Goal: Complete application form: Complete application form

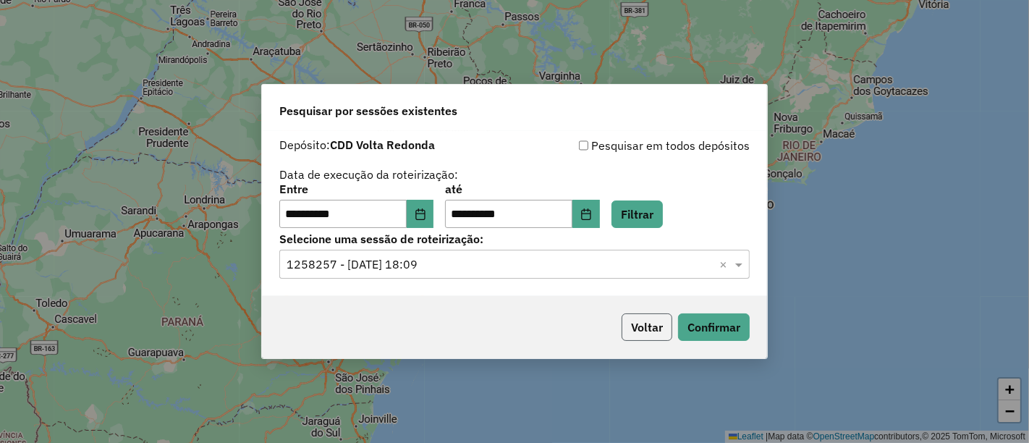
click at [630, 331] on button "Voltar" at bounding box center [647, 327] width 51 height 28
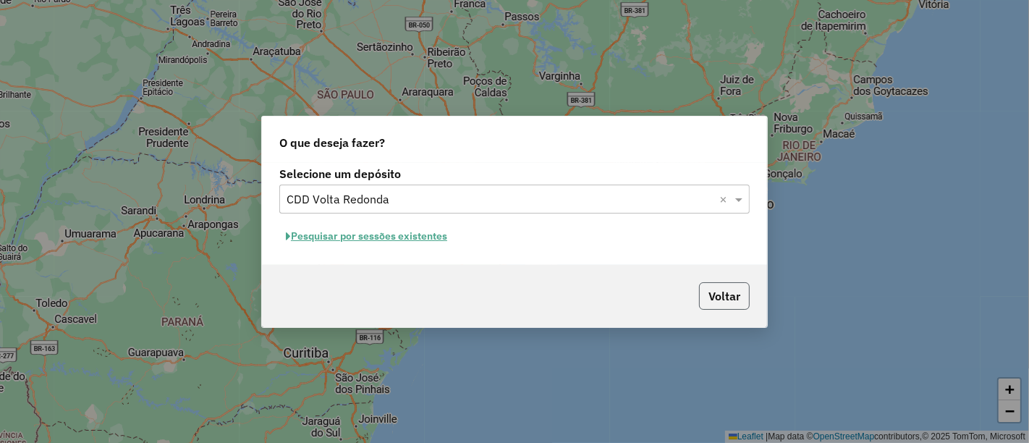
click at [742, 294] on button "Voltar" at bounding box center [724, 296] width 51 height 28
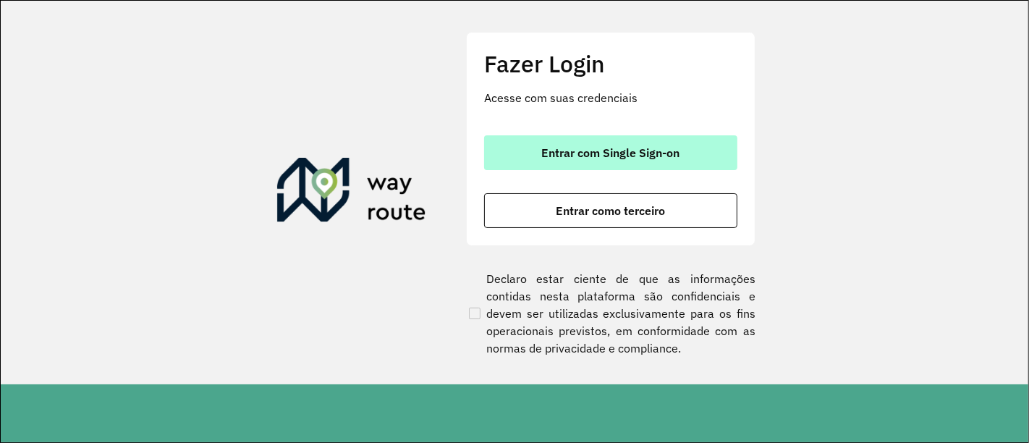
click at [635, 147] on span "Entrar com Single Sign-on" at bounding box center [611, 153] width 138 height 12
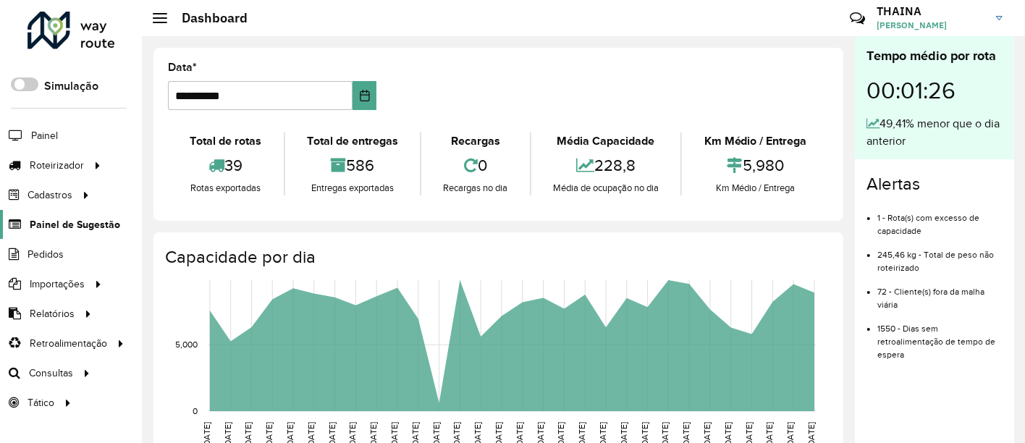
click at [69, 226] on span "Painel de Sugestão" at bounding box center [75, 224] width 90 height 15
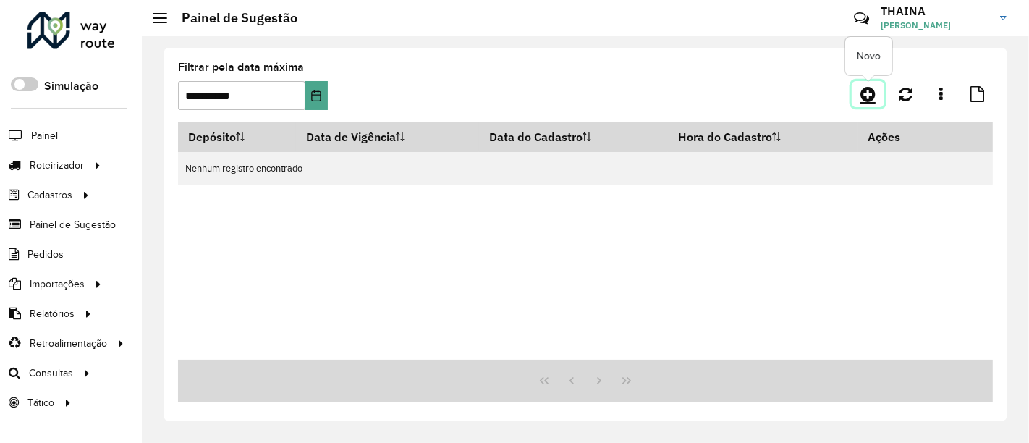
click at [866, 90] on icon at bounding box center [867, 93] width 15 height 17
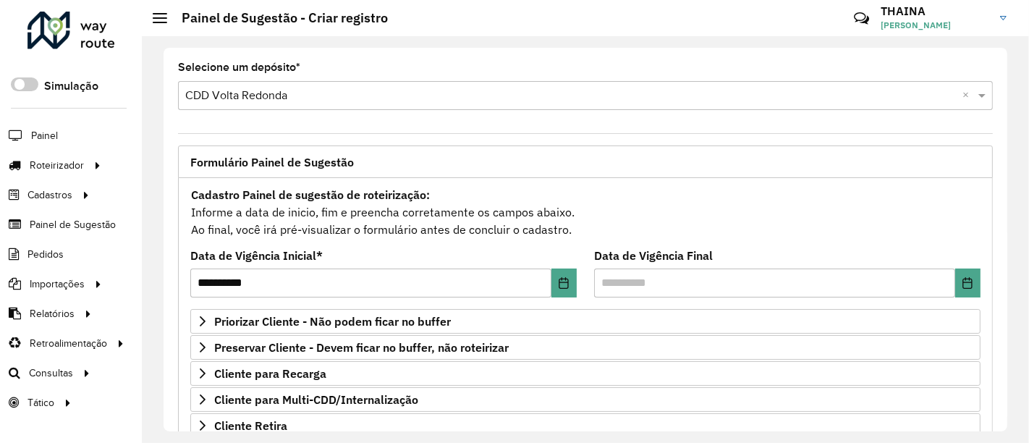
click at [677, 287] on hb-app "Aguarde... Pop-up bloqueado! Seu navegador bloqueou automáticamente a abertura …" at bounding box center [514, 221] width 1029 height 443
click at [962, 284] on icon "Choose Date" at bounding box center [968, 283] width 12 height 12
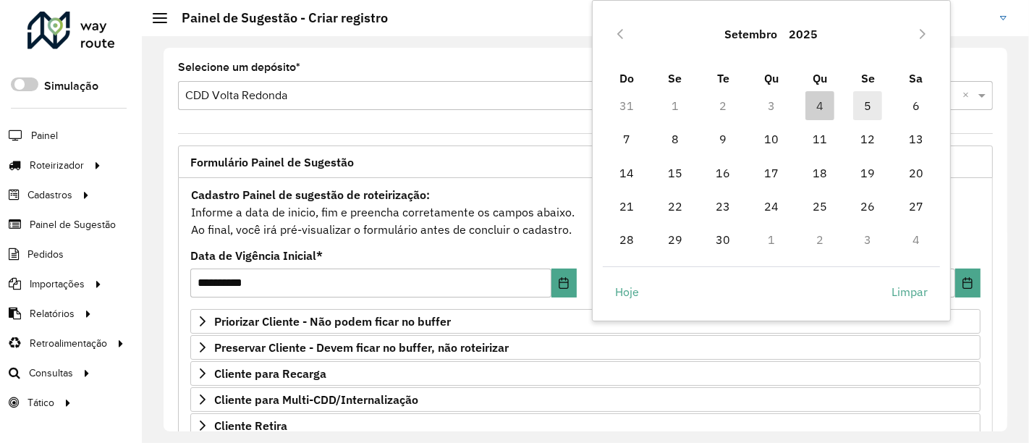
click at [867, 106] on span "5" at bounding box center [867, 105] width 29 height 29
type input "**********"
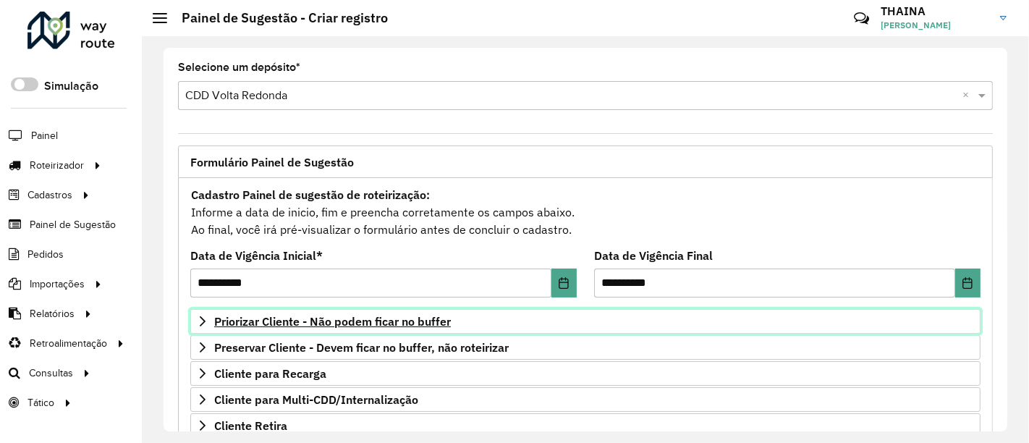
click at [205, 317] on icon at bounding box center [203, 322] width 12 height 12
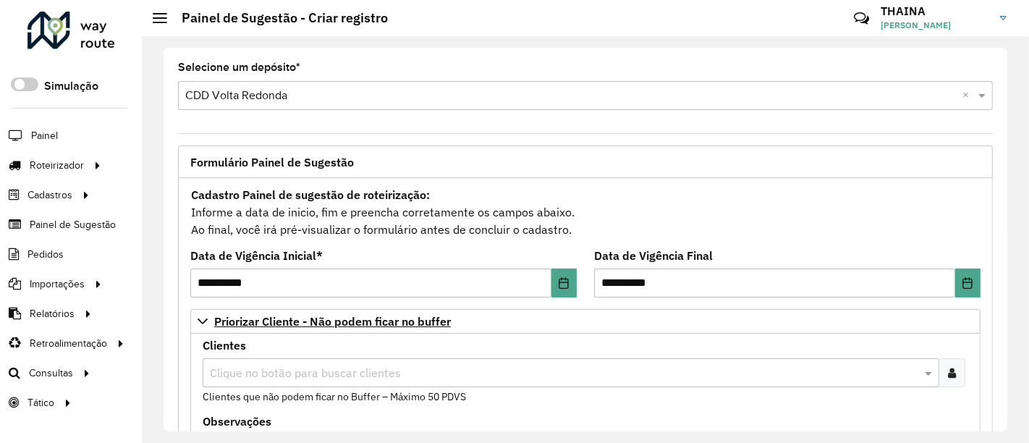
click at [303, 371] on input "text" at bounding box center [563, 373] width 715 height 17
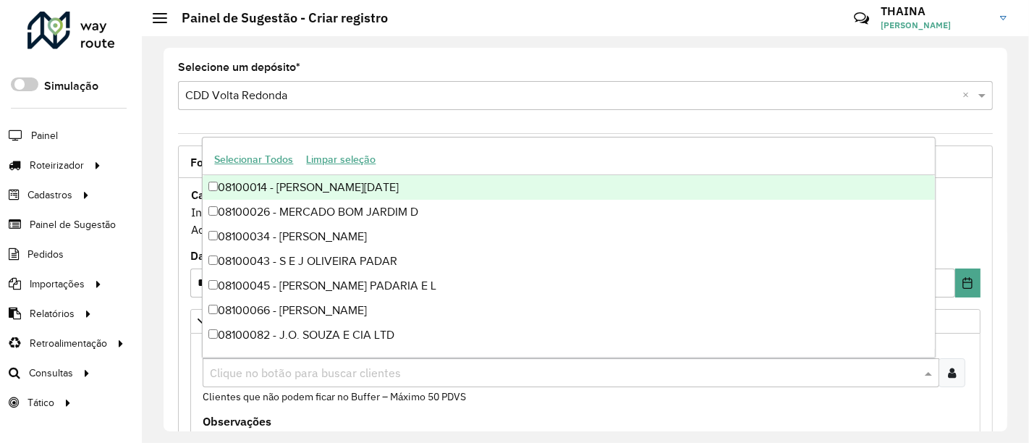
click at [955, 369] on div at bounding box center [952, 372] width 27 height 29
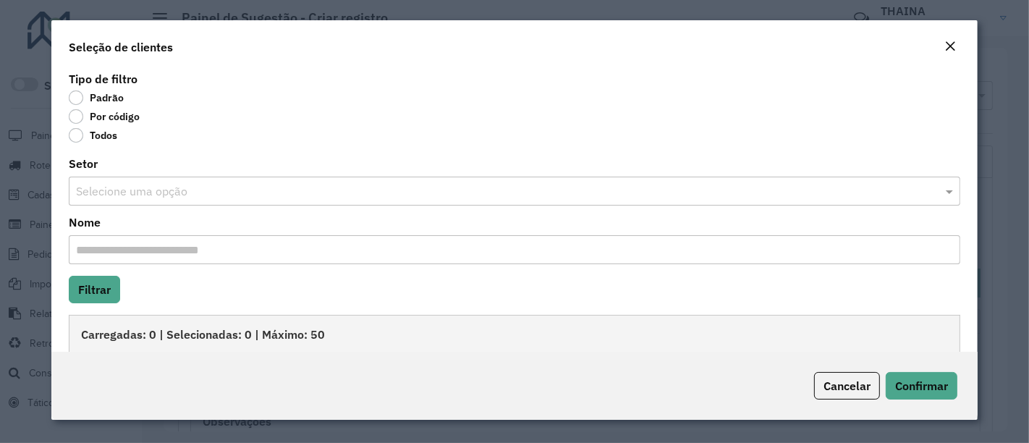
click at [76, 118] on label "Por código" at bounding box center [104, 116] width 71 height 14
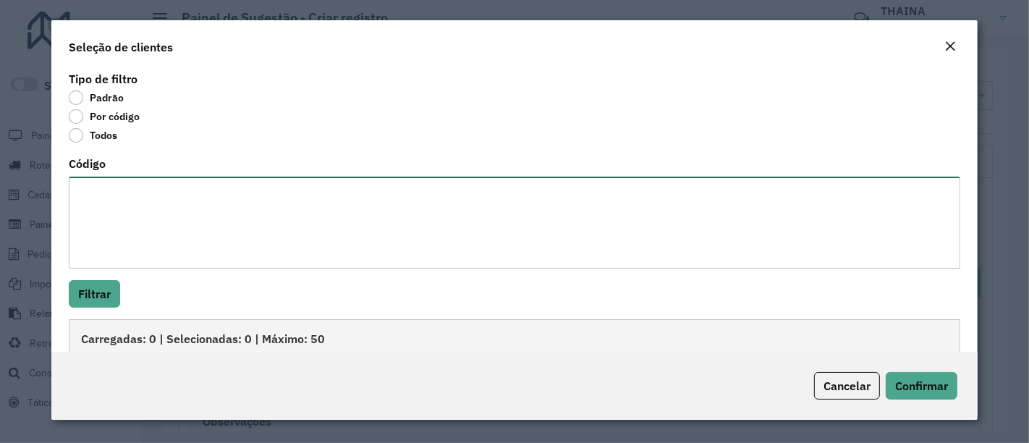
click at [122, 230] on textarea "Código" at bounding box center [515, 223] width 892 height 92
type textarea "***** *****"
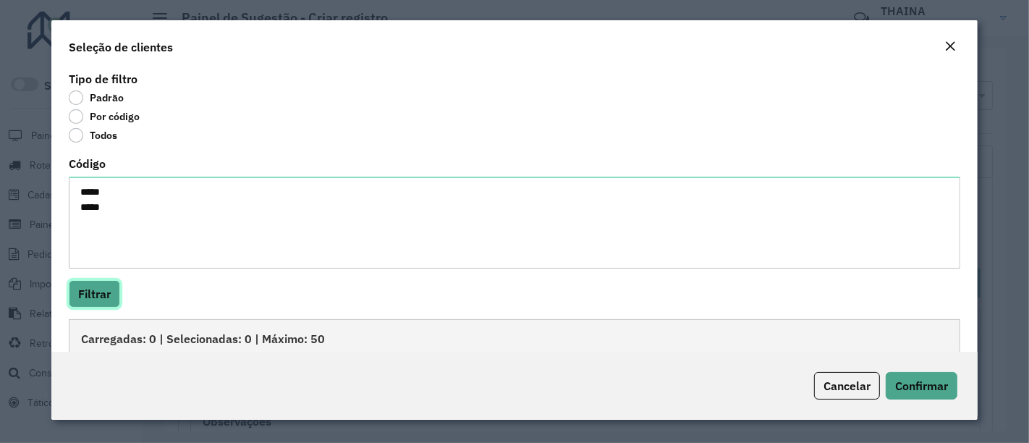
click at [103, 305] on button "Filtrar" at bounding box center [94, 294] width 51 height 28
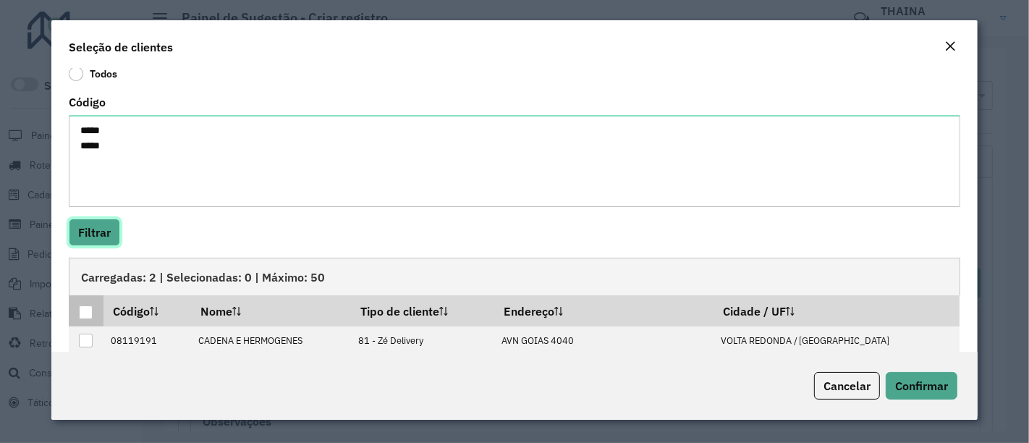
scroll to position [111, 0]
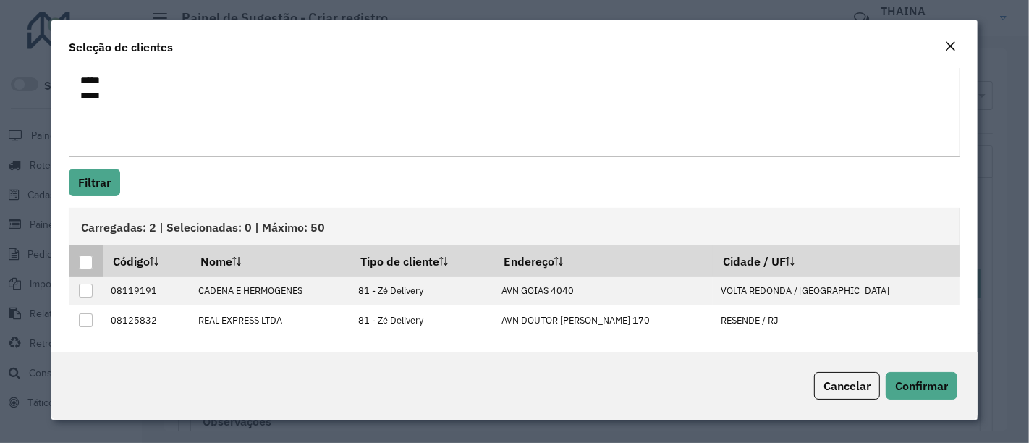
click at [80, 266] on div at bounding box center [86, 262] width 14 height 14
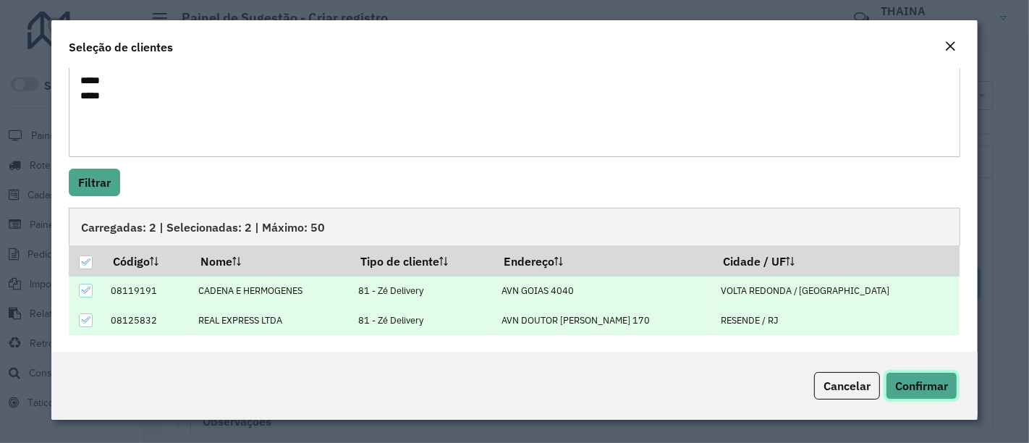
click at [932, 384] on span "Confirmar" at bounding box center [921, 385] width 53 height 14
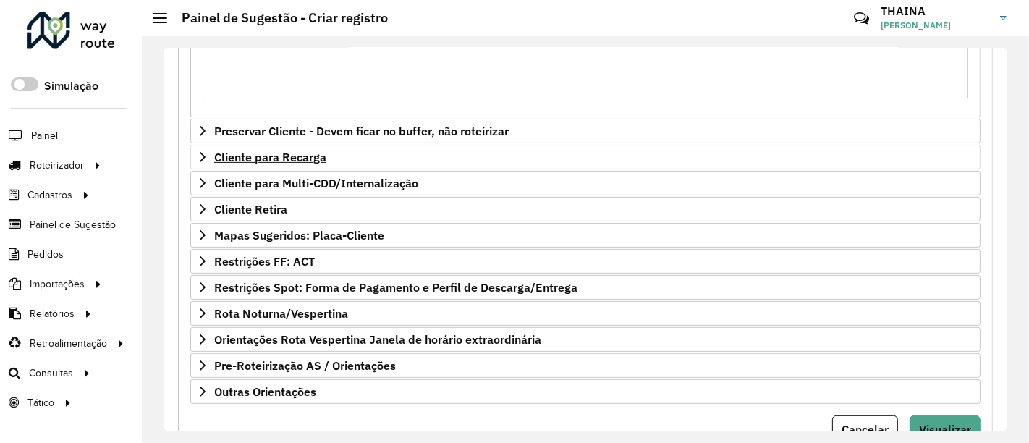
scroll to position [433, 0]
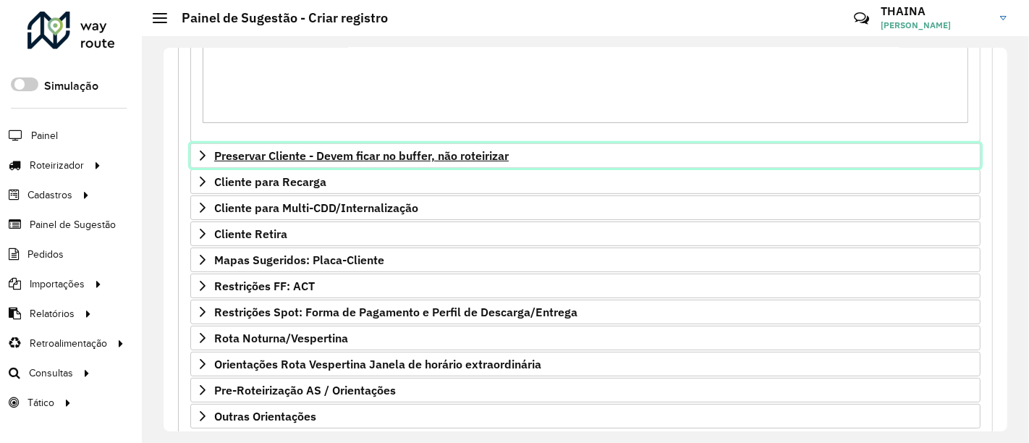
click at [202, 153] on icon at bounding box center [203, 156] width 12 height 12
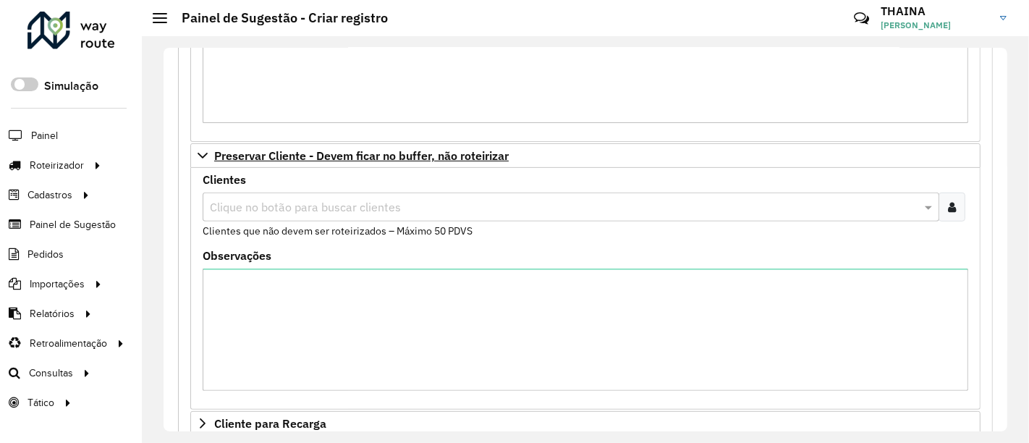
click at [949, 207] on icon at bounding box center [952, 207] width 8 height 12
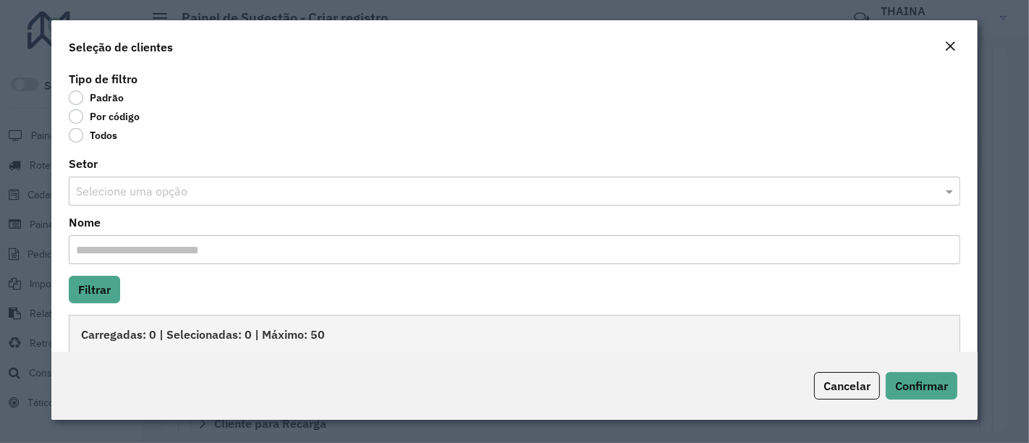
click at [73, 117] on label "Por código" at bounding box center [104, 116] width 71 height 14
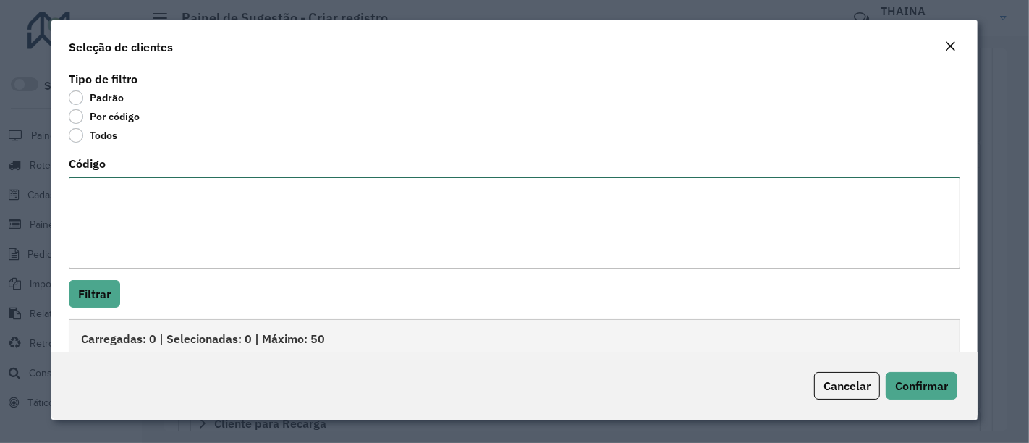
click at [122, 204] on textarea "Código" at bounding box center [515, 223] width 892 height 92
paste textarea "***** *****"
type textarea "***** *****"
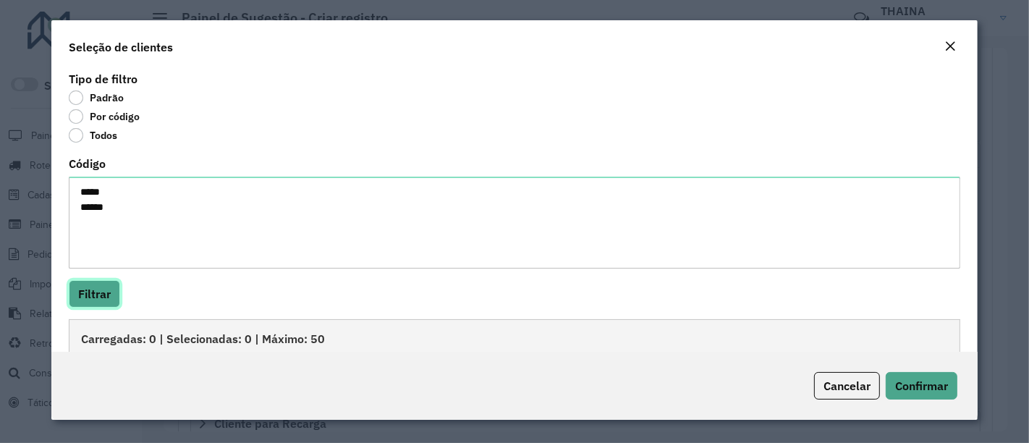
click at [99, 282] on button "Filtrar" at bounding box center [94, 294] width 51 height 28
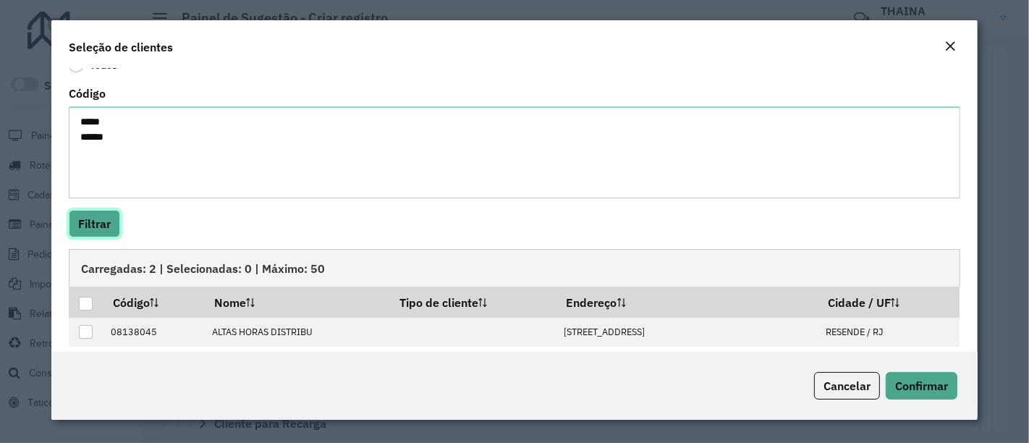
scroll to position [111, 0]
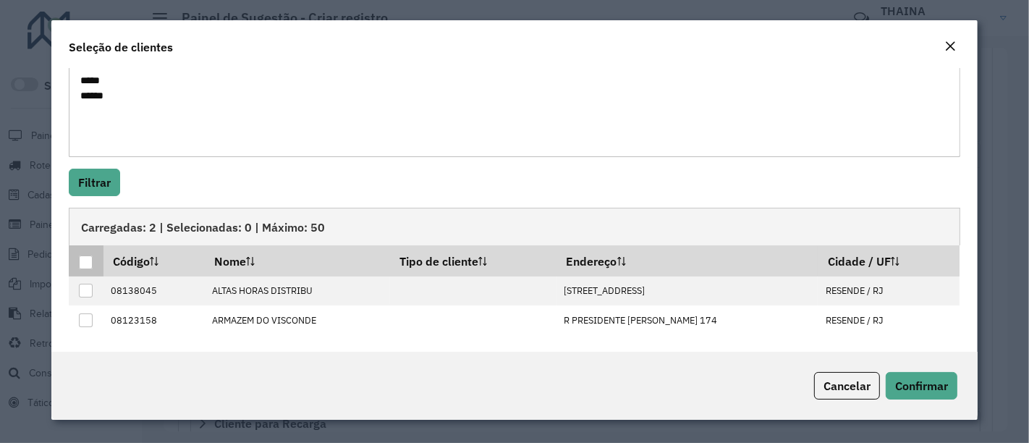
click at [82, 259] on div at bounding box center [86, 262] width 14 height 14
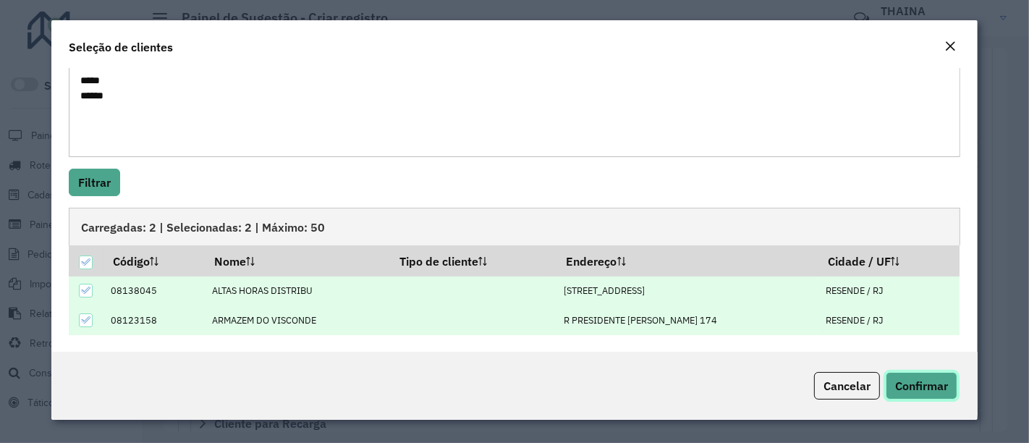
click at [941, 387] on span "Confirmar" at bounding box center [921, 385] width 53 height 14
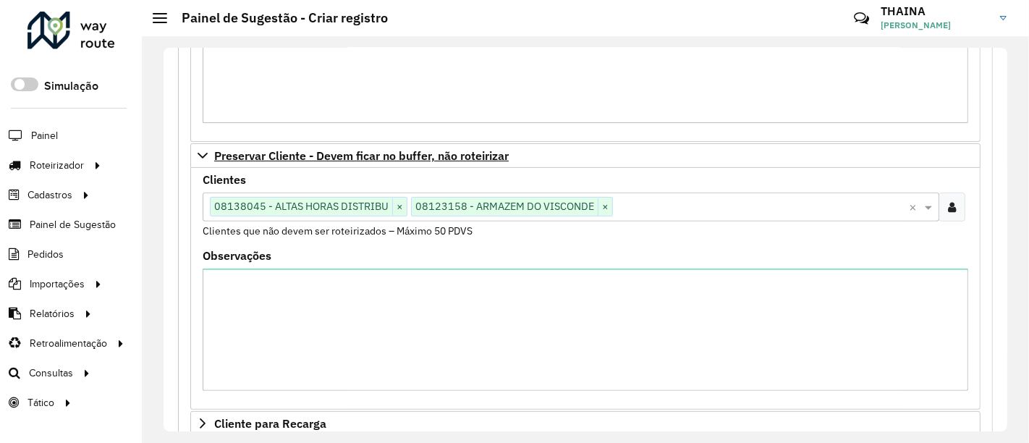
click at [957, 200] on div at bounding box center [952, 207] width 27 height 29
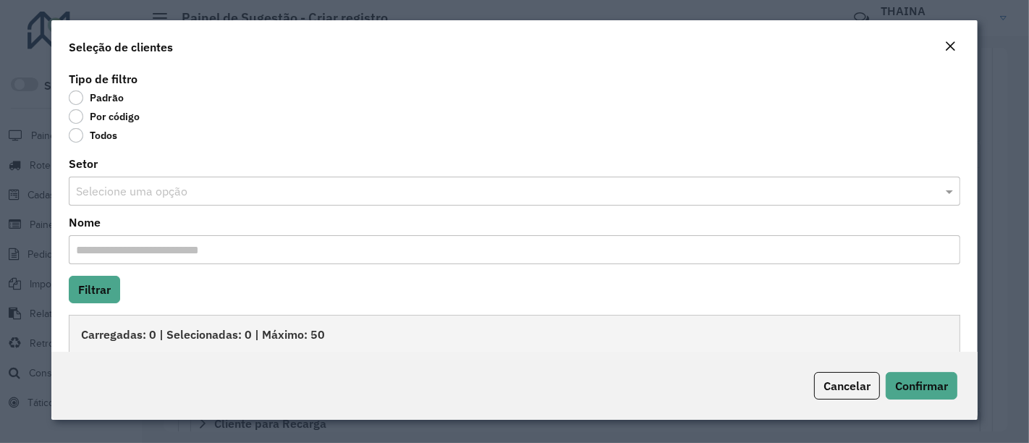
click at [77, 120] on label "Por código" at bounding box center [104, 116] width 71 height 14
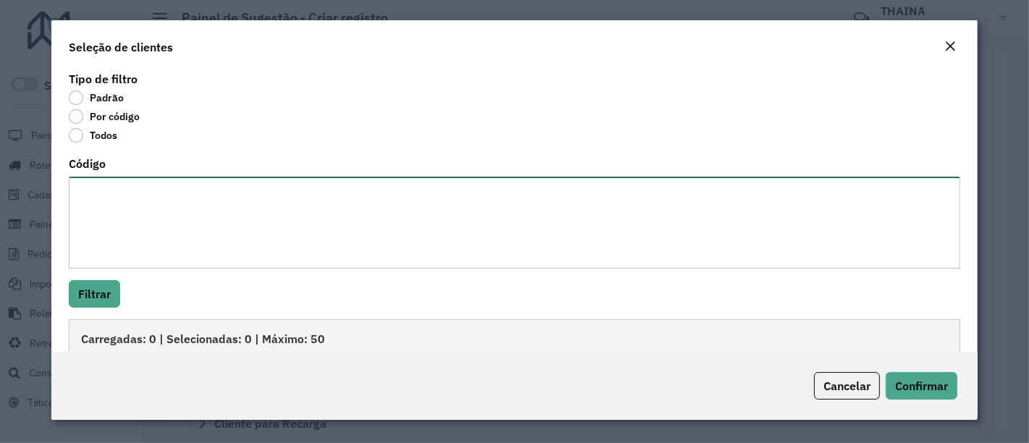
click at [119, 218] on textarea "Código" at bounding box center [515, 223] width 892 height 92
type textarea "*****"
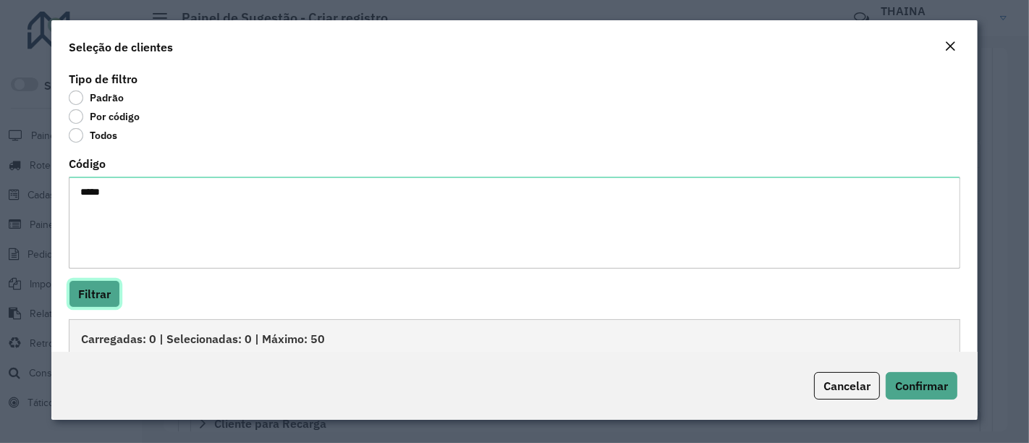
click at [83, 297] on button "Filtrar" at bounding box center [94, 294] width 51 height 28
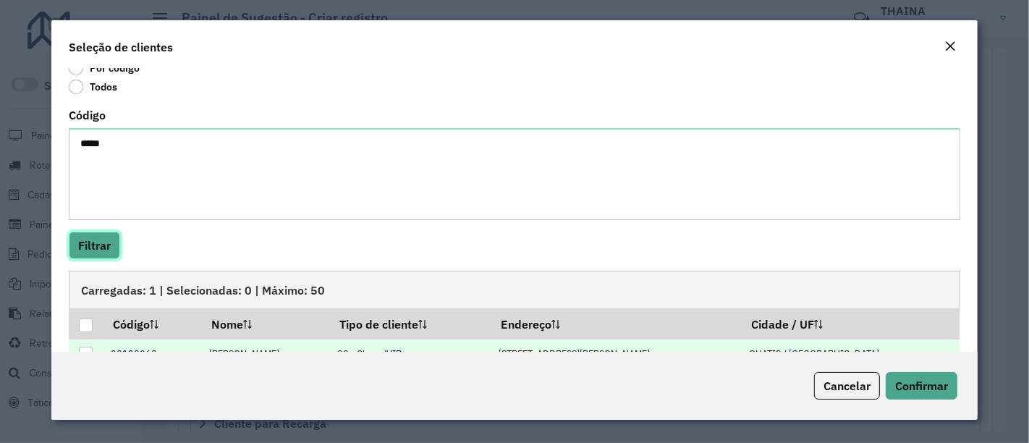
scroll to position [82, 0]
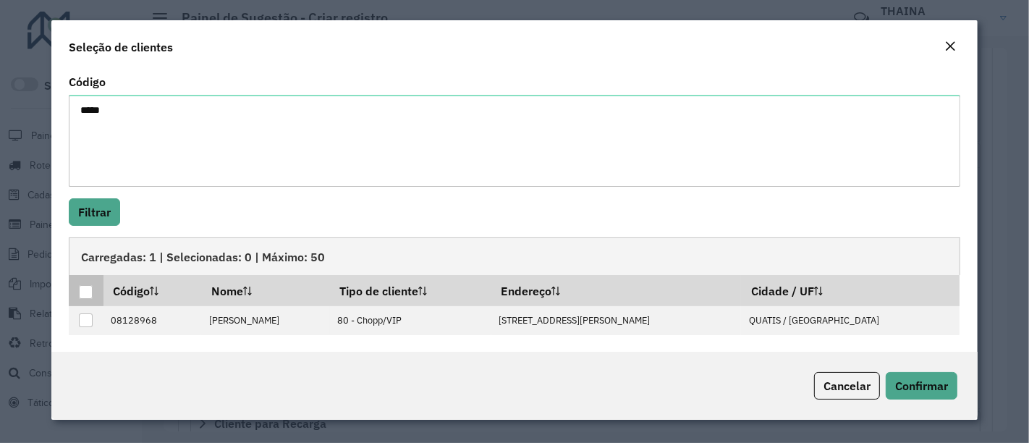
click at [85, 287] on div at bounding box center [86, 292] width 14 height 14
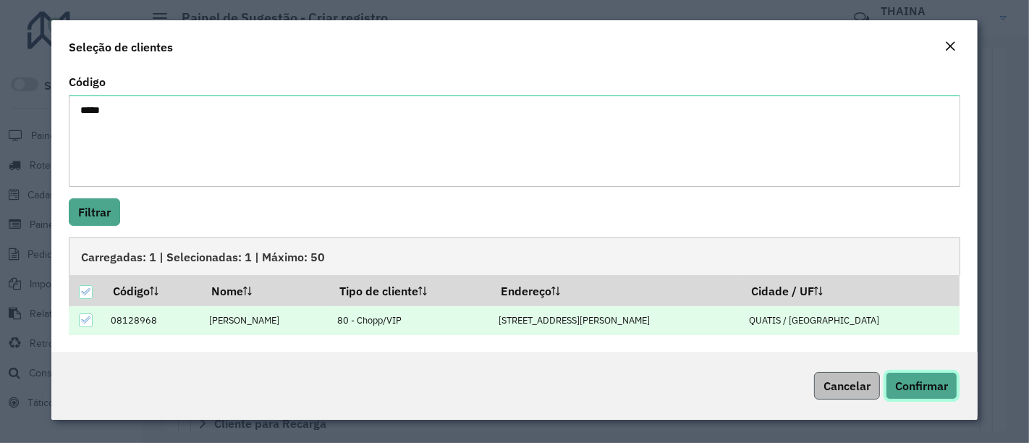
click at [905, 379] on span "Confirmar" at bounding box center [921, 385] width 53 height 14
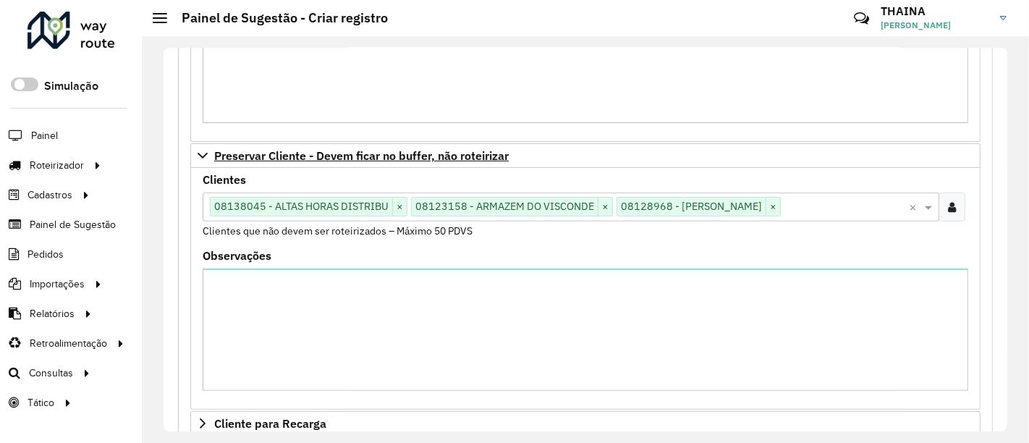
click at [948, 203] on icon at bounding box center [952, 207] width 8 height 12
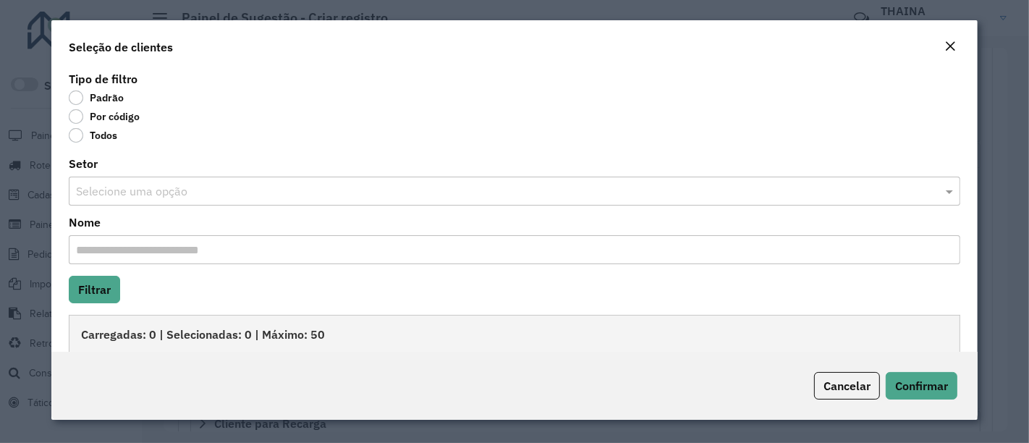
click at [78, 120] on label "Por código" at bounding box center [104, 116] width 71 height 14
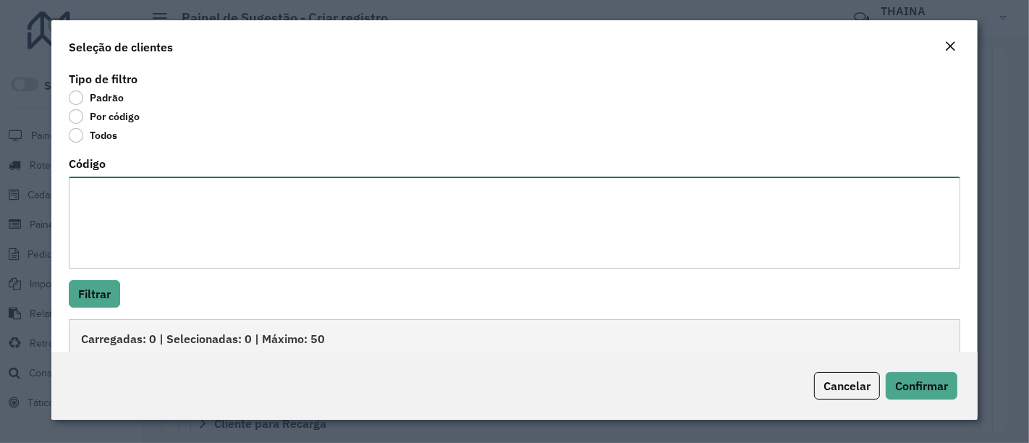
click at [138, 221] on textarea "Código" at bounding box center [515, 223] width 892 height 92
type textarea "*****"
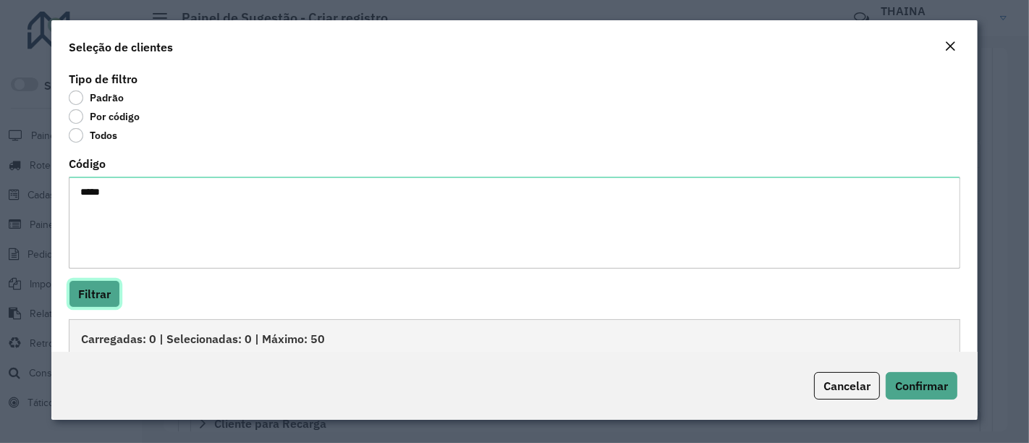
click at [98, 292] on button "Filtrar" at bounding box center [94, 294] width 51 height 28
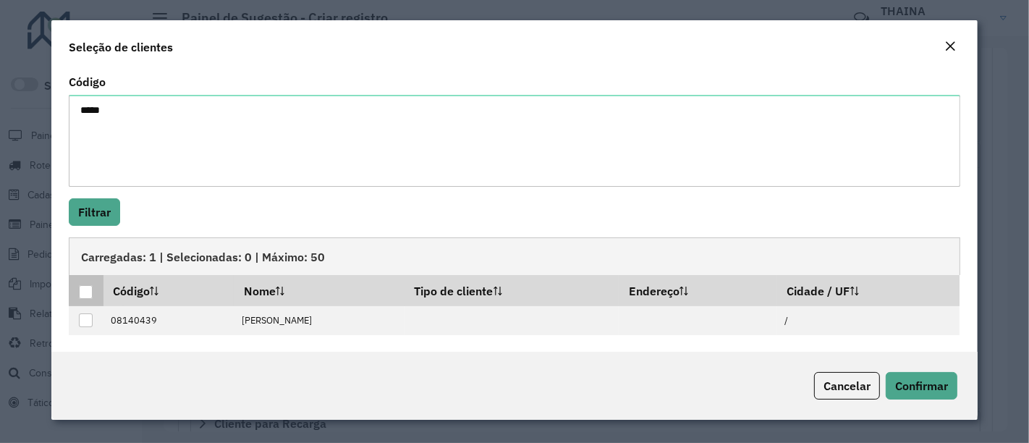
click at [80, 289] on div at bounding box center [86, 292] width 14 height 14
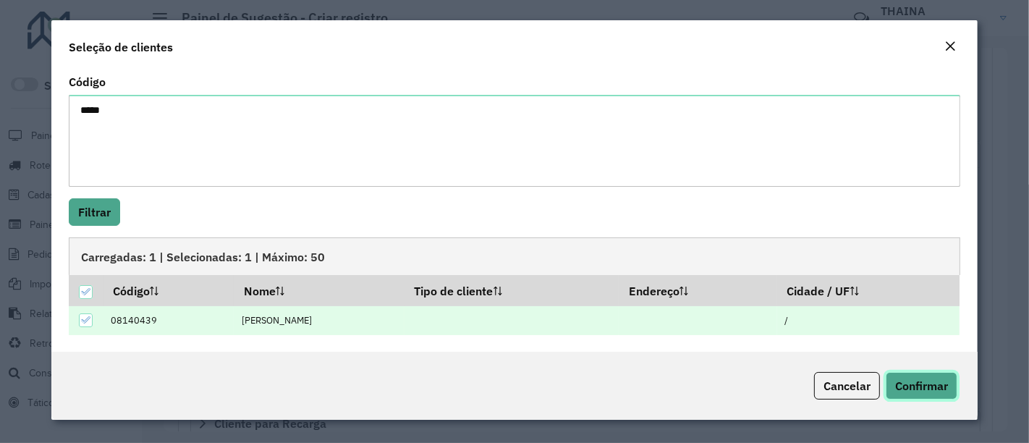
click at [926, 384] on span "Confirmar" at bounding box center [921, 385] width 53 height 14
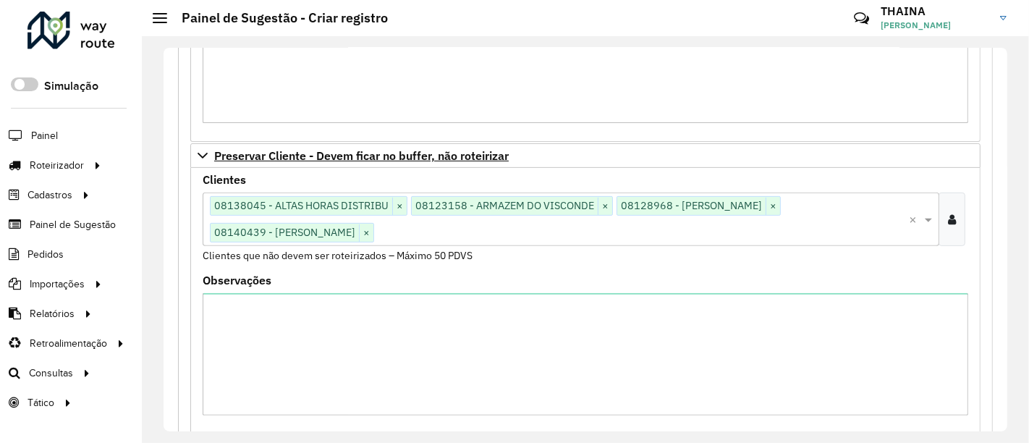
click at [949, 218] on icon at bounding box center [952, 219] width 8 height 12
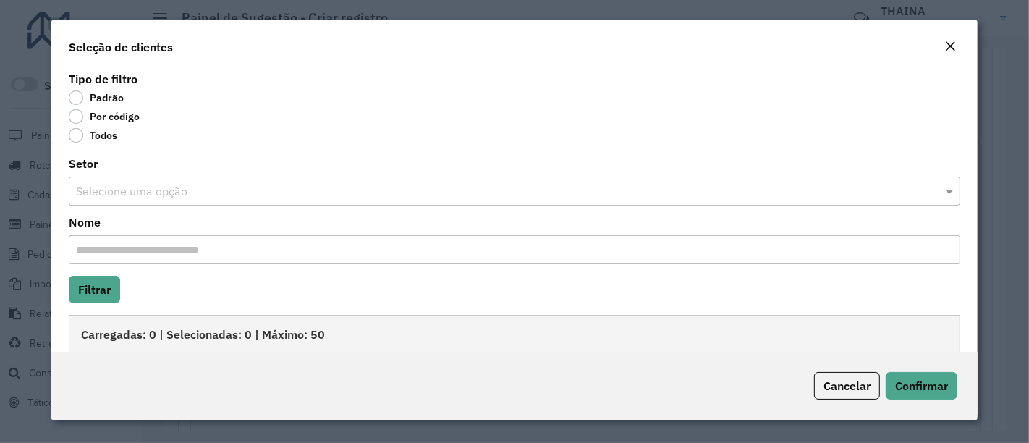
click at [75, 121] on label "Por código" at bounding box center [104, 116] width 71 height 14
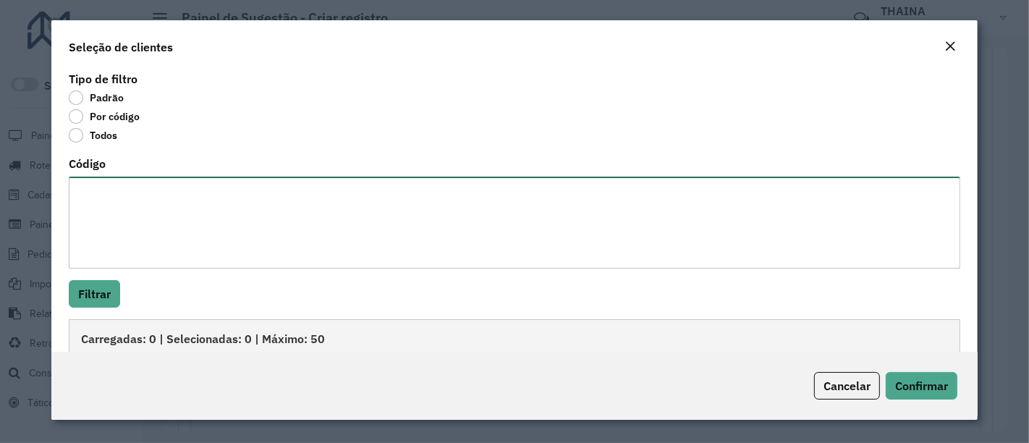
click at [136, 228] on textarea "Código" at bounding box center [515, 223] width 892 height 92
drag, startPoint x: 114, startPoint y: 196, endPoint x: 95, endPoint y: 193, distance: 19.0
click at [95, 193] on textarea "*****" at bounding box center [515, 223] width 892 height 92
type textarea "*****"
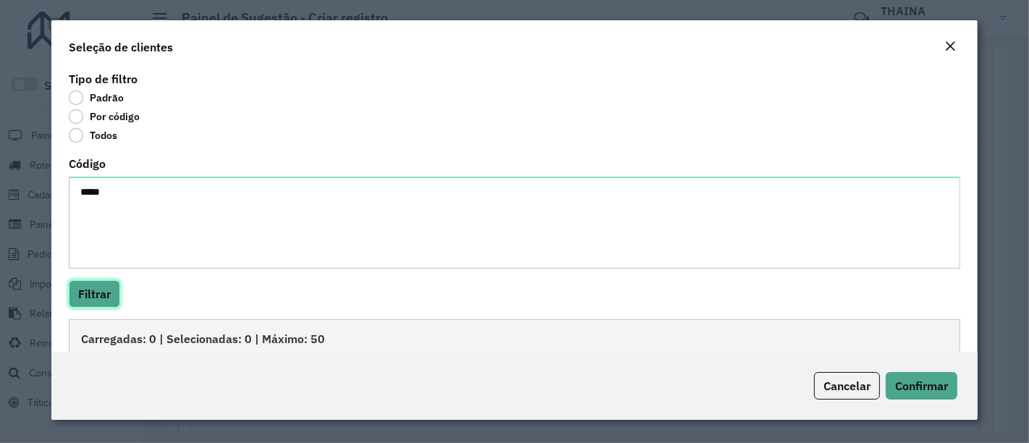
click at [103, 285] on button "Filtrar" at bounding box center [94, 294] width 51 height 28
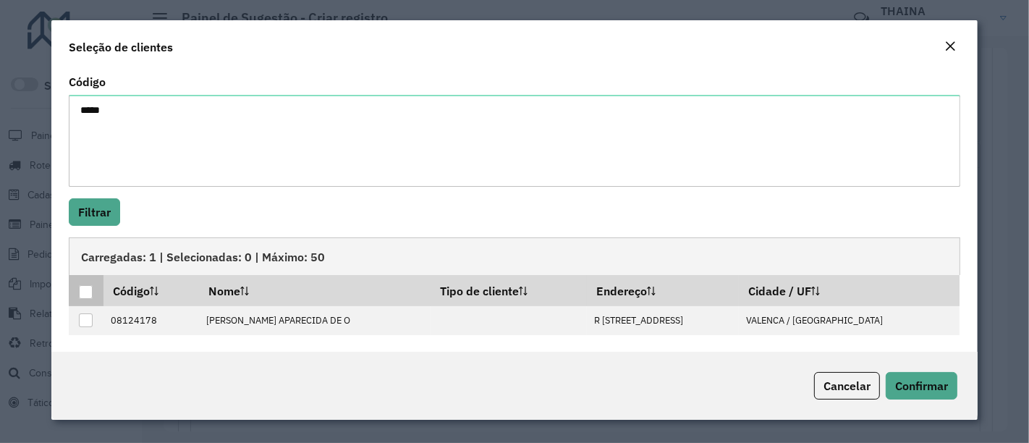
click at [80, 287] on div at bounding box center [86, 292] width 14 height 14
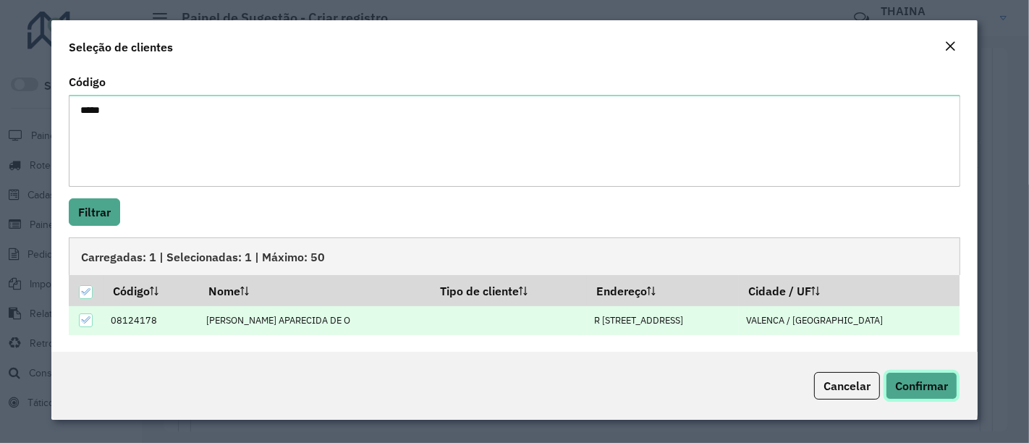
click at [932, 391] on span "Confirmar" at bounding box center [921, 385] width 53 height 14
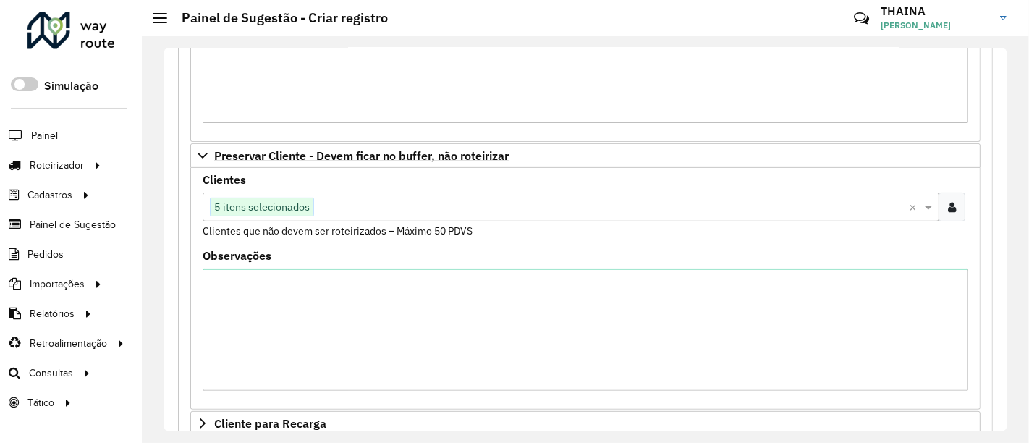
scroll to position [514, 0]
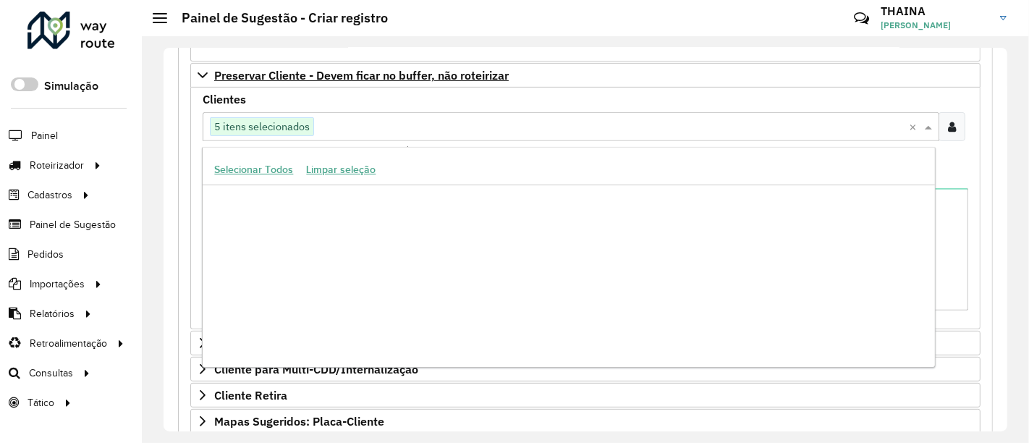
click at [670, 133] on input "text" at bounding box center [611, 127] width 595 height 17
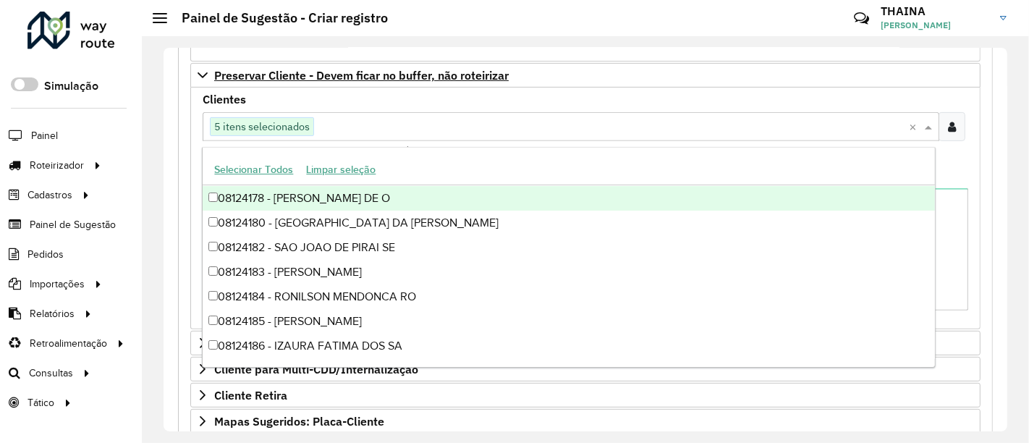
click at [504, 148] on ng-dropdown-panel "Selecionar Todos Limpar seleção 08124162 - BARAO EXPRESS 08124163 - CELSO DOS S…" at bounding box center [568, 257] width 733 height 221
click at [704, 94] on div "Clientes Clique no botão para buscar clientes 5 itens selecionados × Clientes q…" at bounding box center [586, 126] width 766 height 64
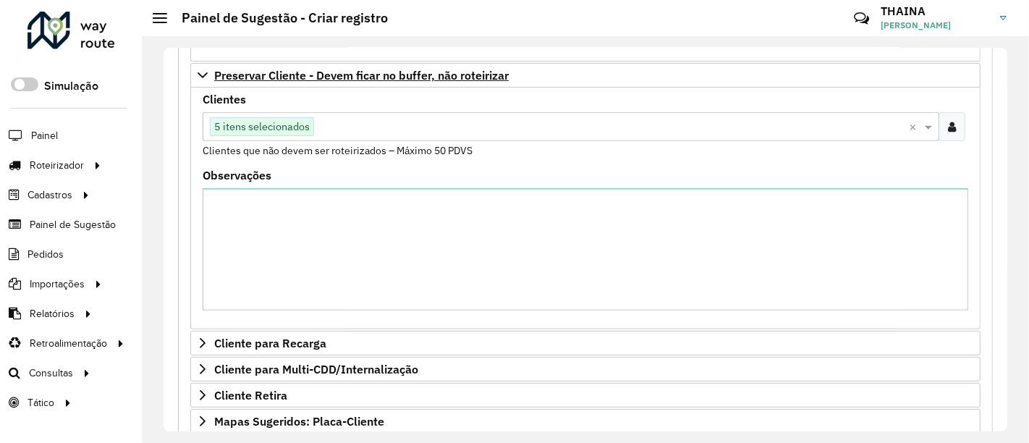
click at [948, 128] on icon at bounding box center [952, 127] width 8 height 12
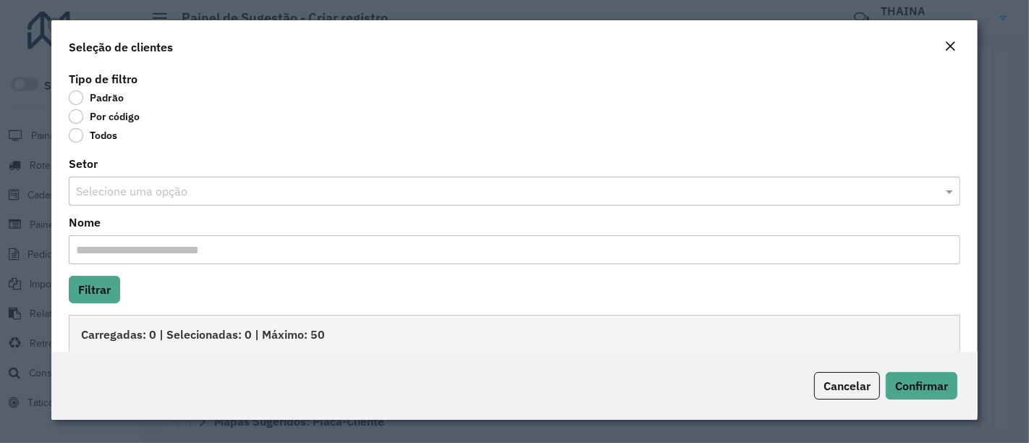
click at [945, 46] on em "Close" at bounding box center [950, 47] width 12 height 12
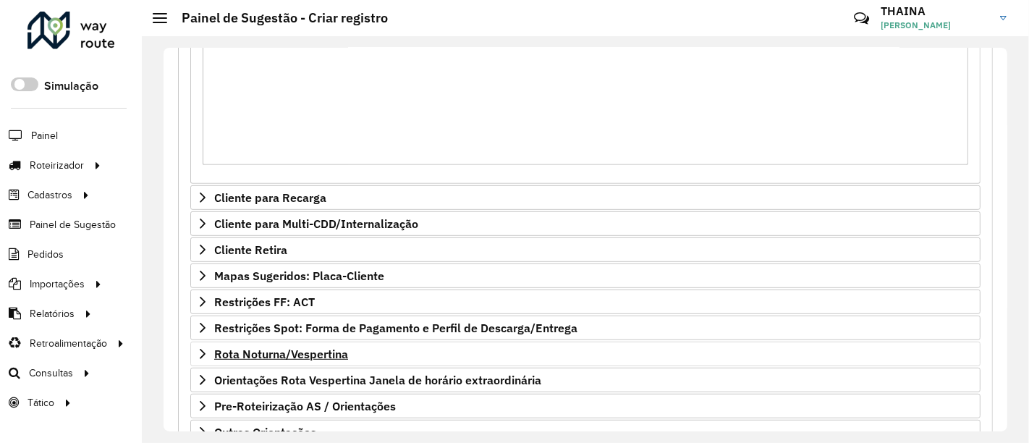
scroll to position [755, 0]
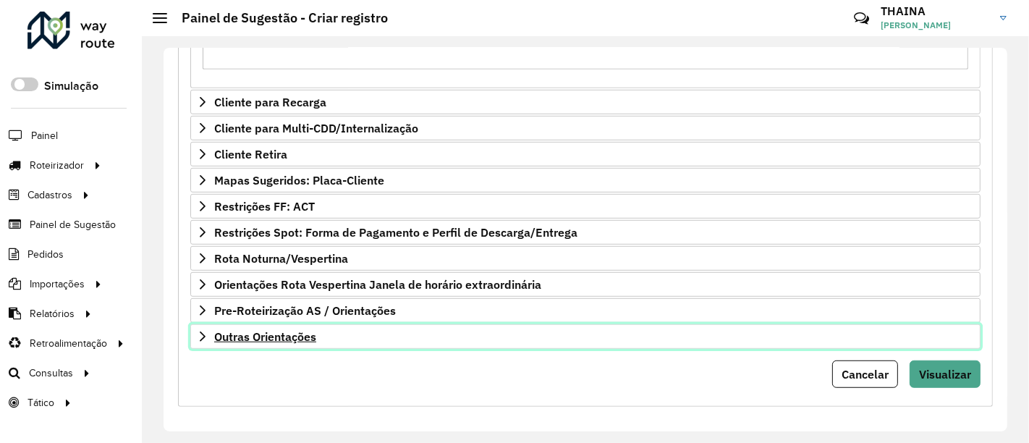
click at [197, 331] on icon at bounding box center [203, 337] width 12 height 12
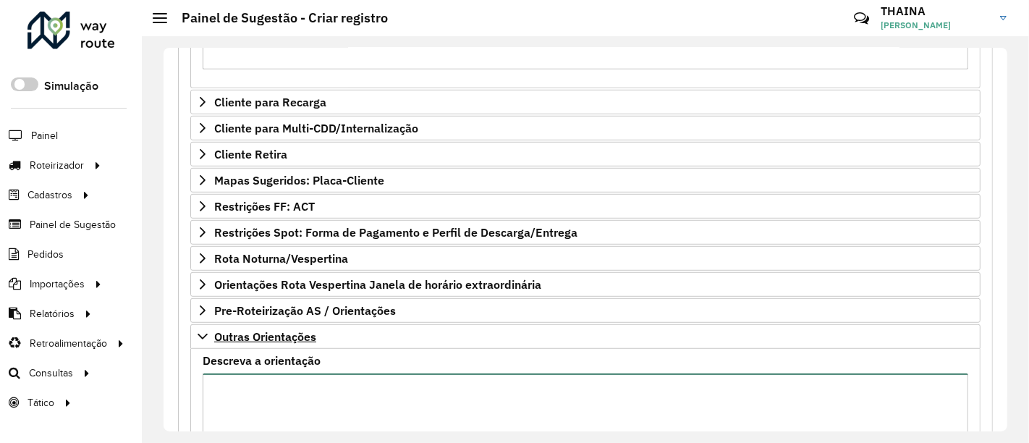
click at [245, 386] on textarea "Descreva a orientação" at bounding box center [586, 434] width 766 height 122
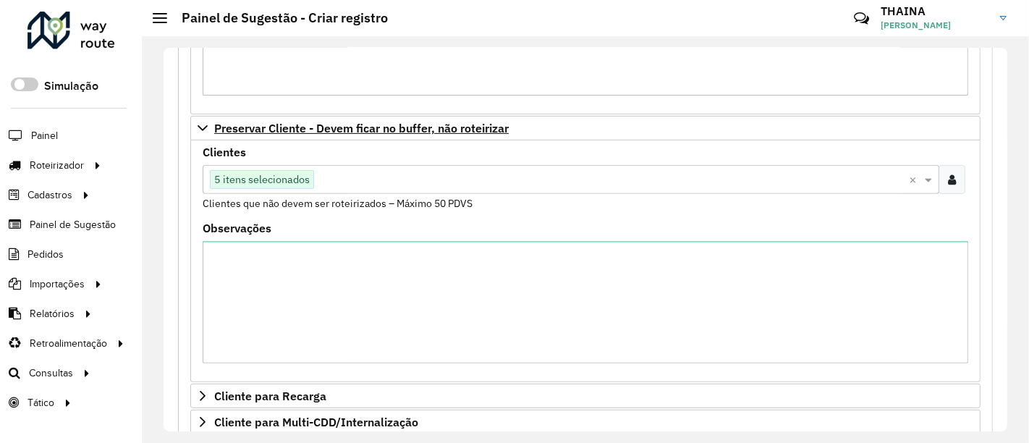
scroll to position [680, 0]
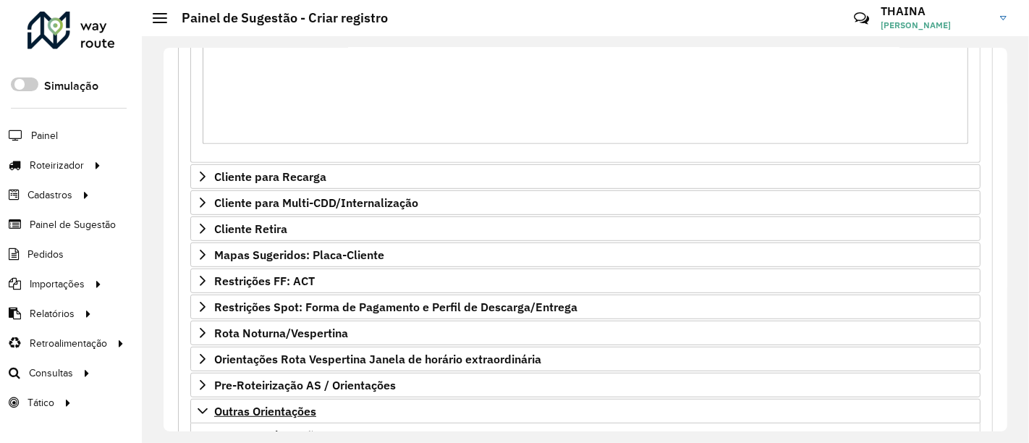
type textarea "**********"
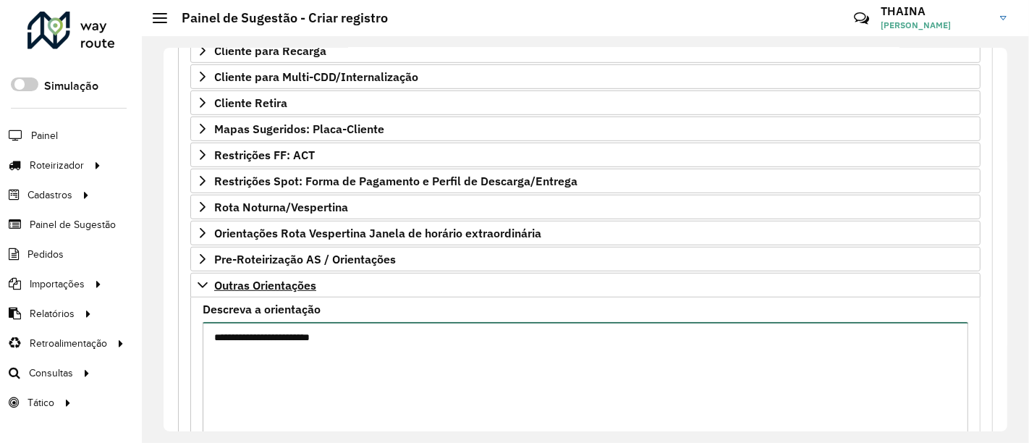
scroll to position [921, 0]
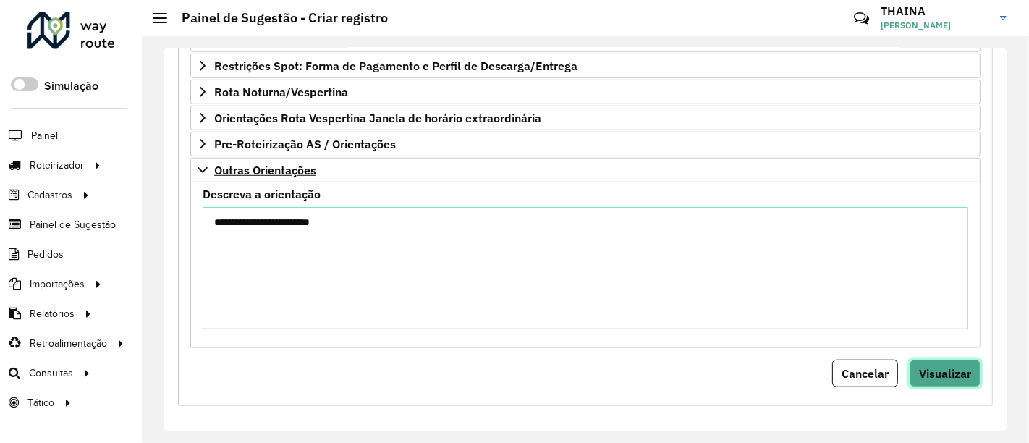
click at [941, 371] on span "Visualizar" at bounding box center [945, 373] width 52 height 14
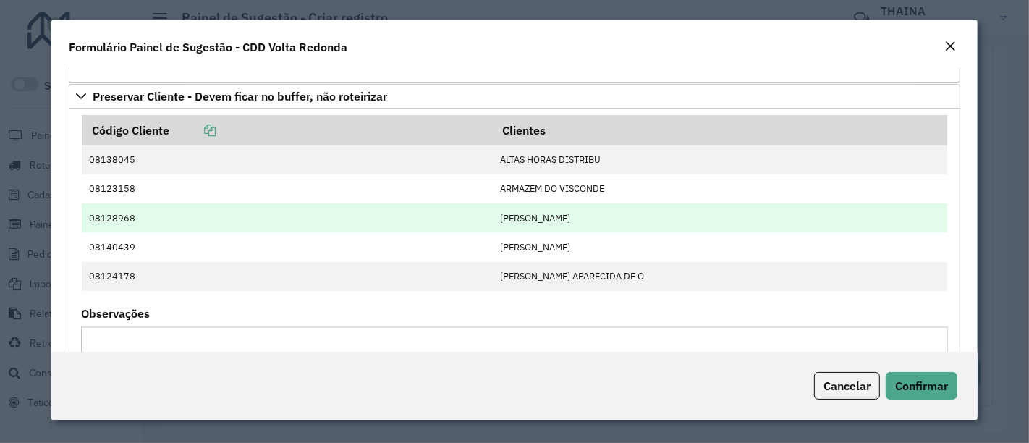
scroll to position [321, 0]
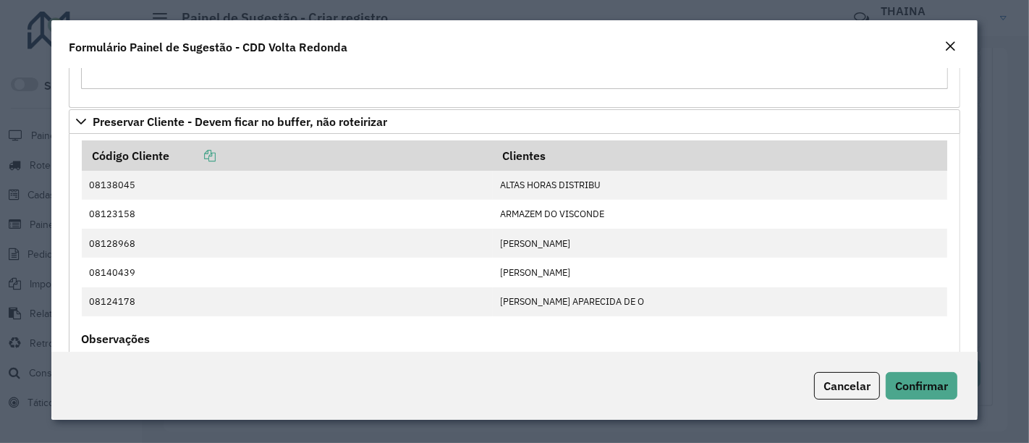
click at [746, 10] on modal-container "**********" at bounding box center [514, 221] width 1029 height 443
